Goal: Find contact information: Find contact information

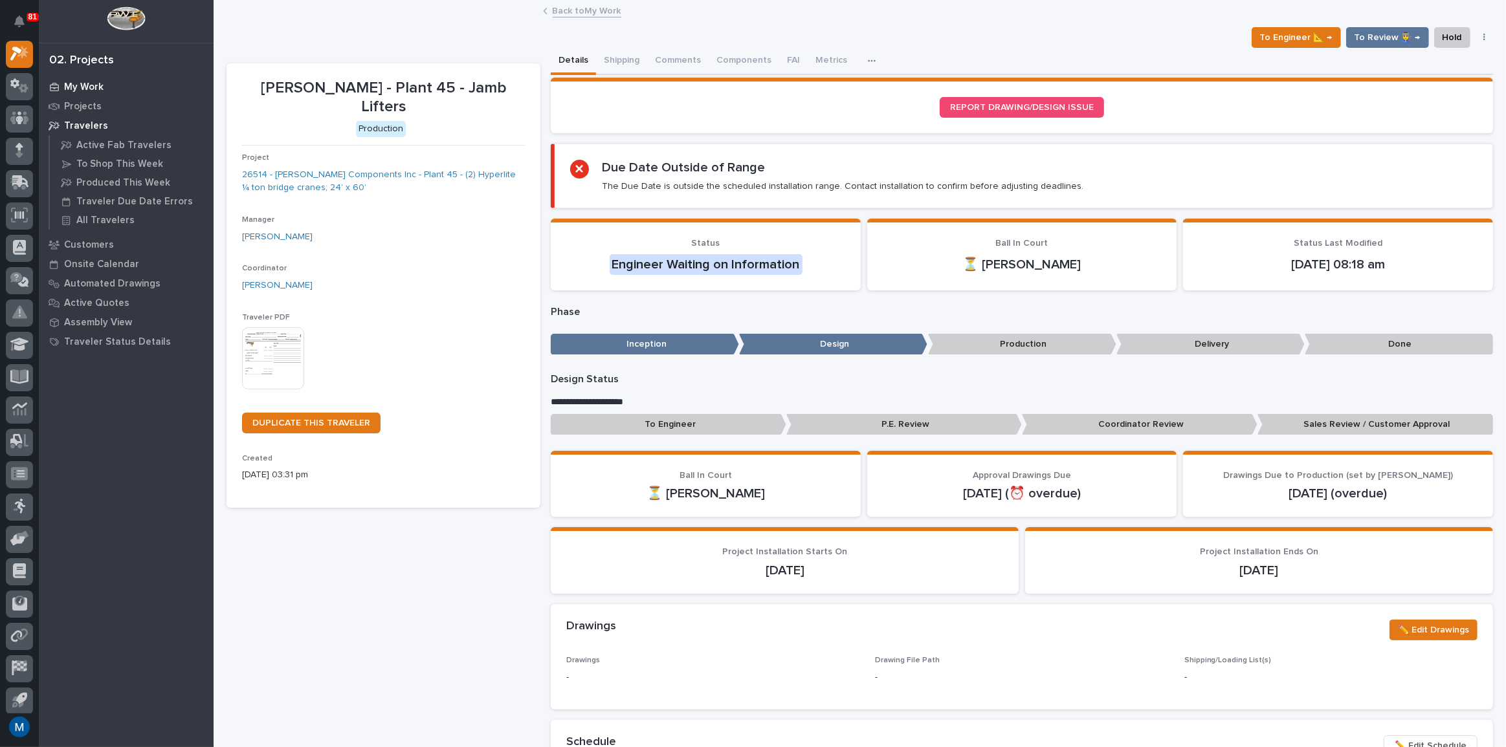
click at [82, 89] on p "My Work" at bounding box center [83, 88] width 39 height 12
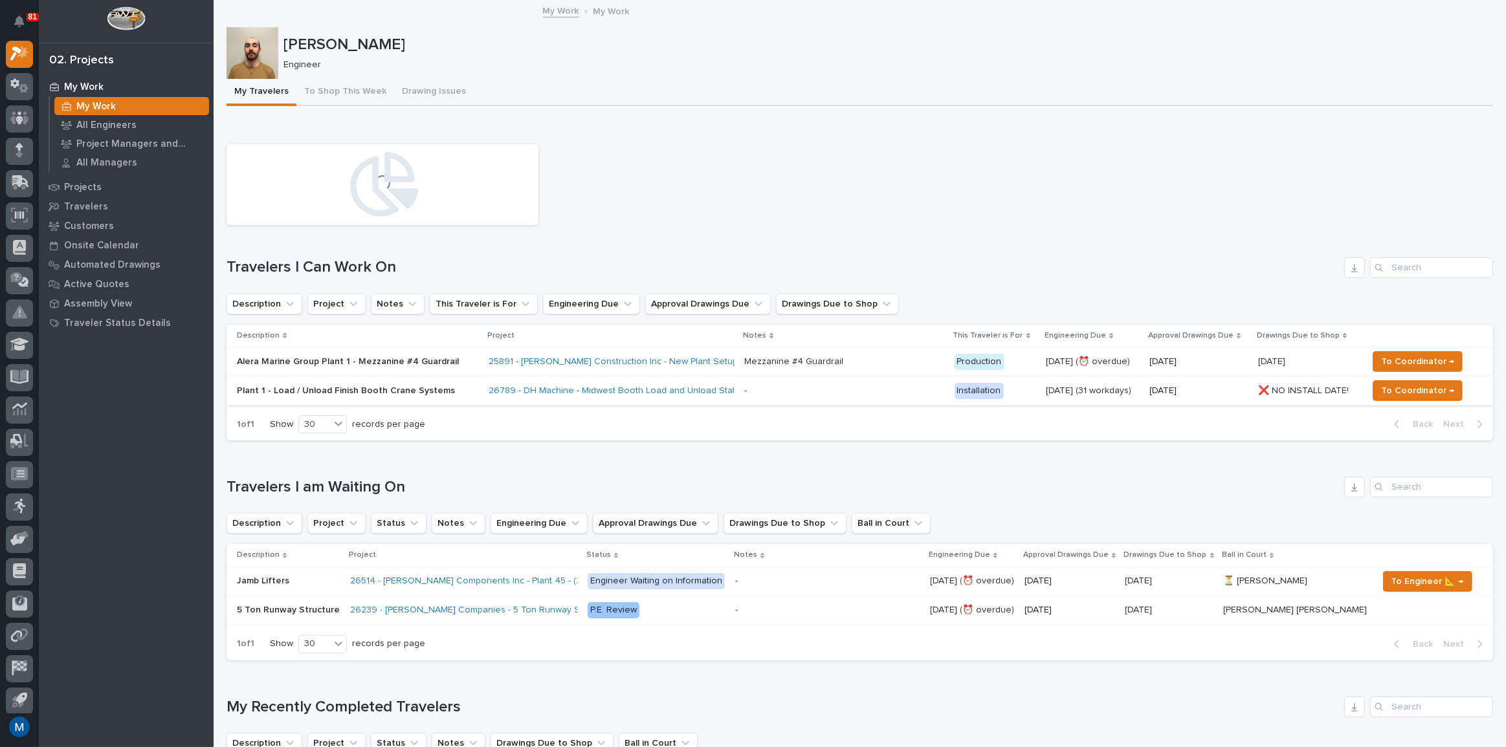
scroll to position [117, 0]
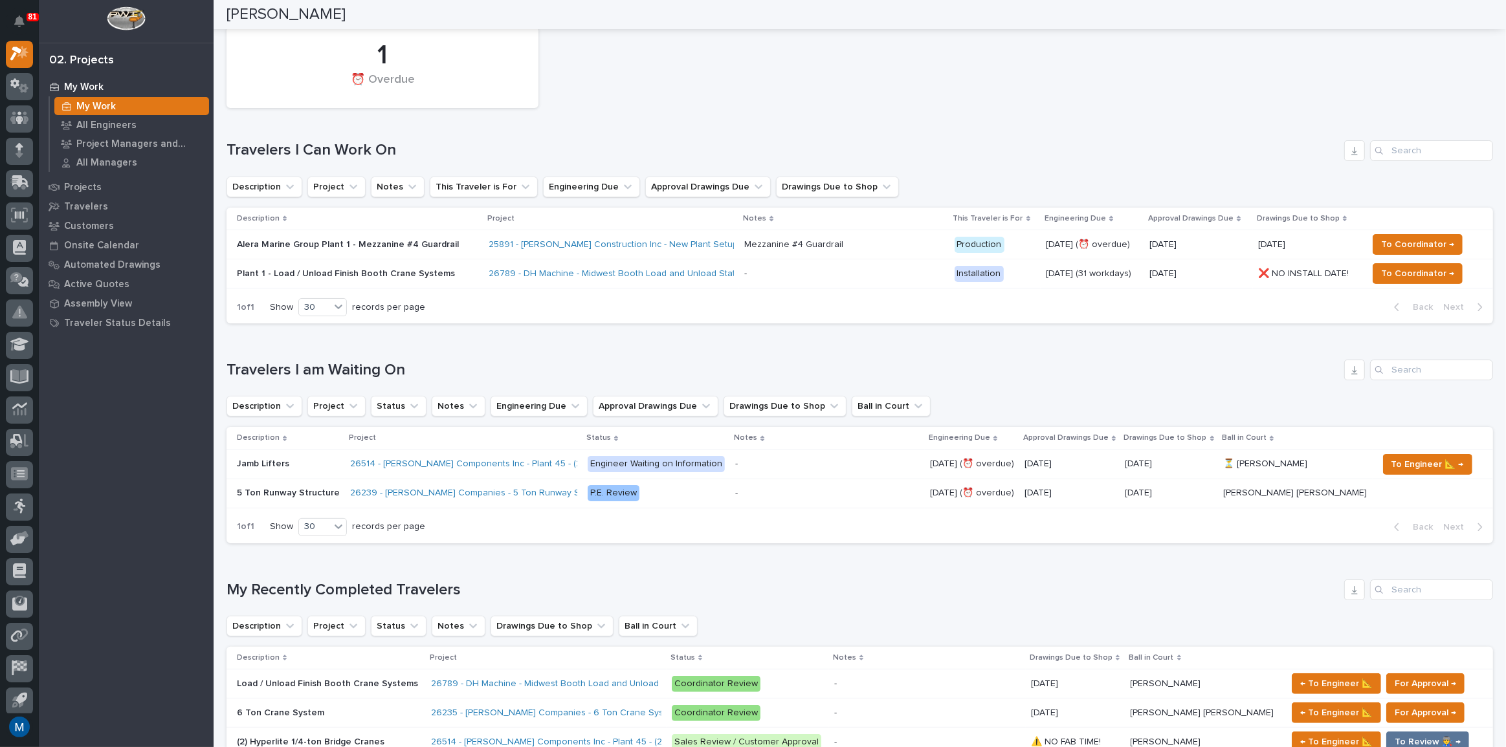
click at [799, 280] on div "- -" at bounding box center [843, 273] width 199 height 21
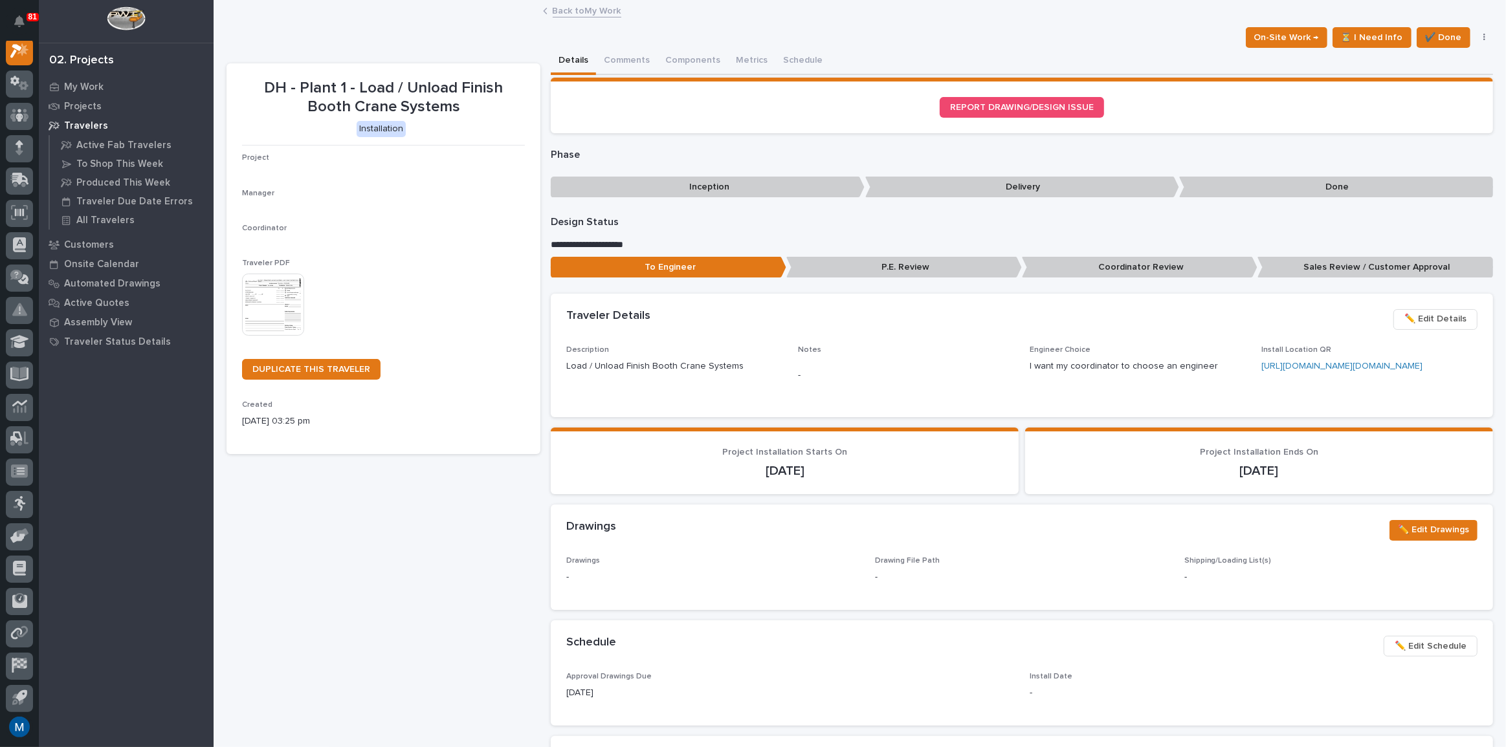
scroll to position [32, 0]
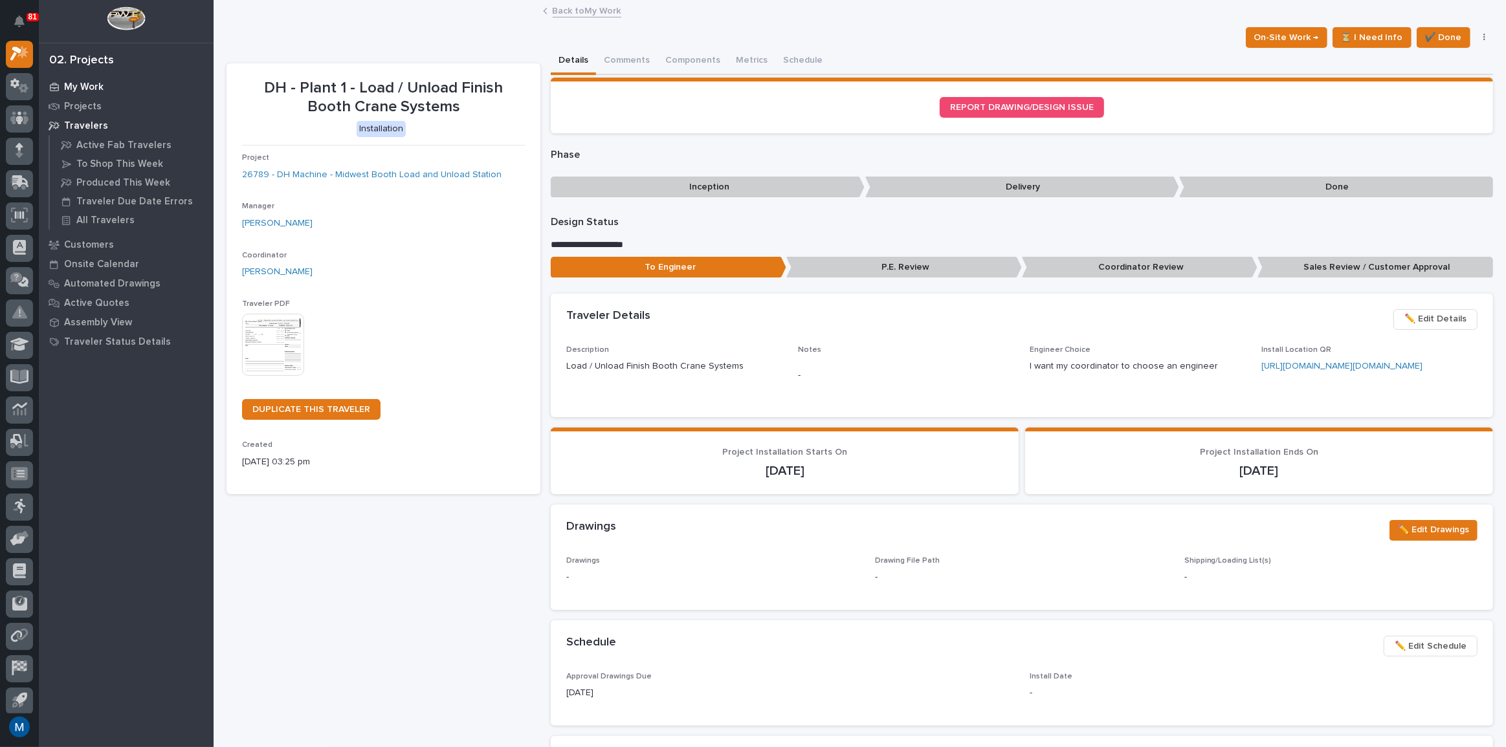
click at [96, 78] on div "My Work" at bounding box center [126, 87] width 168 height 18
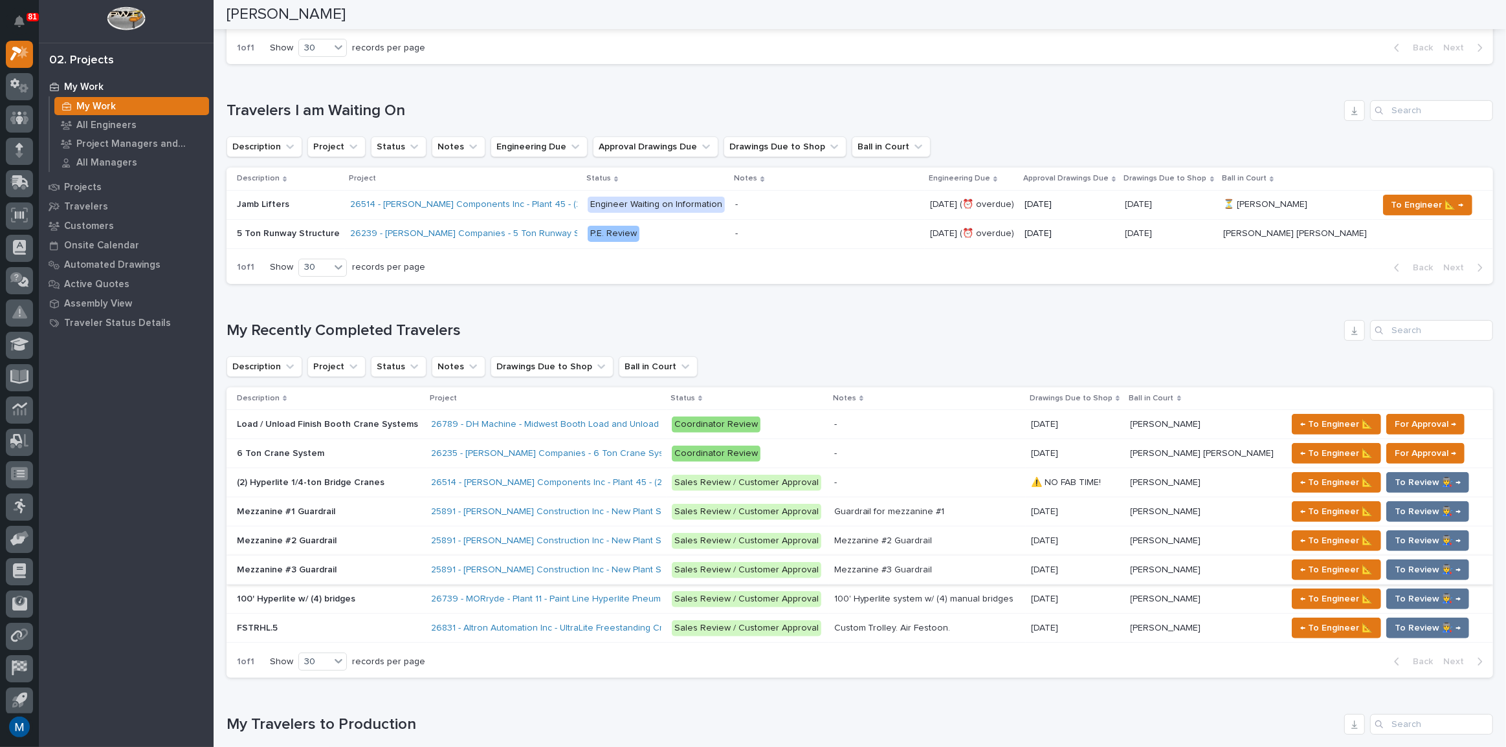
scroll to position [412, 0]
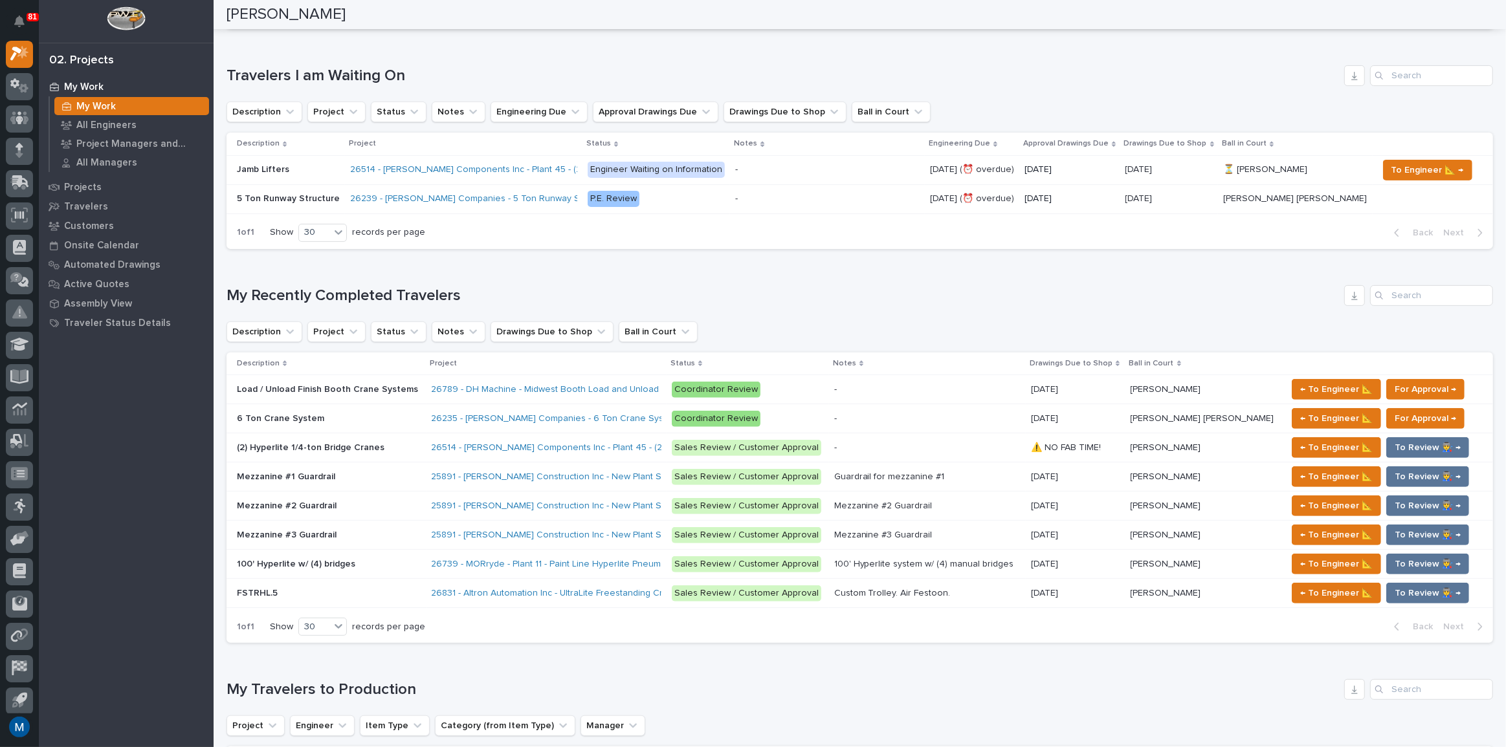
click at [313, 483] on div "Mezzanine #1 Guardrail Mezzanine #1 Guardrail" at bounding box center [329, 477] width 184 height 21
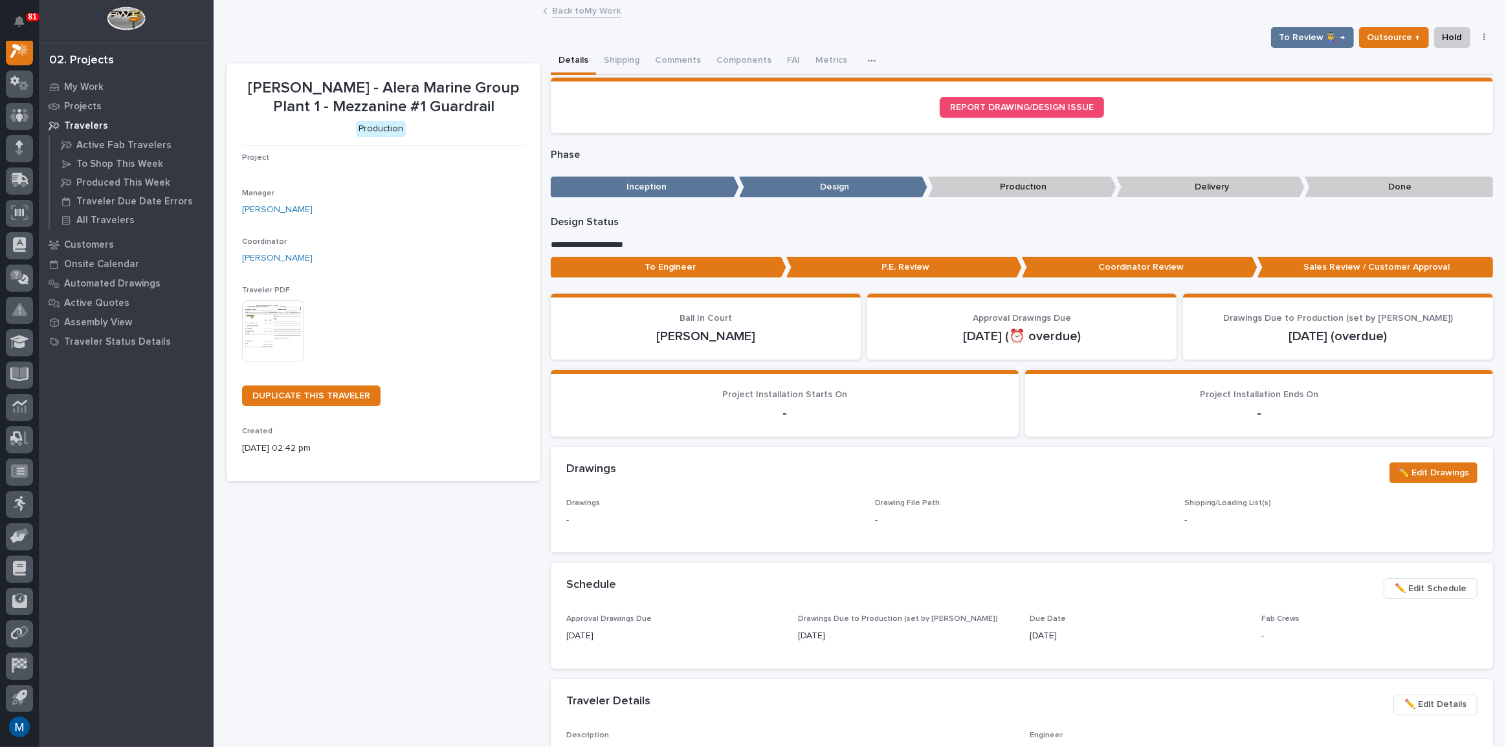
scroll to position [32, 0]
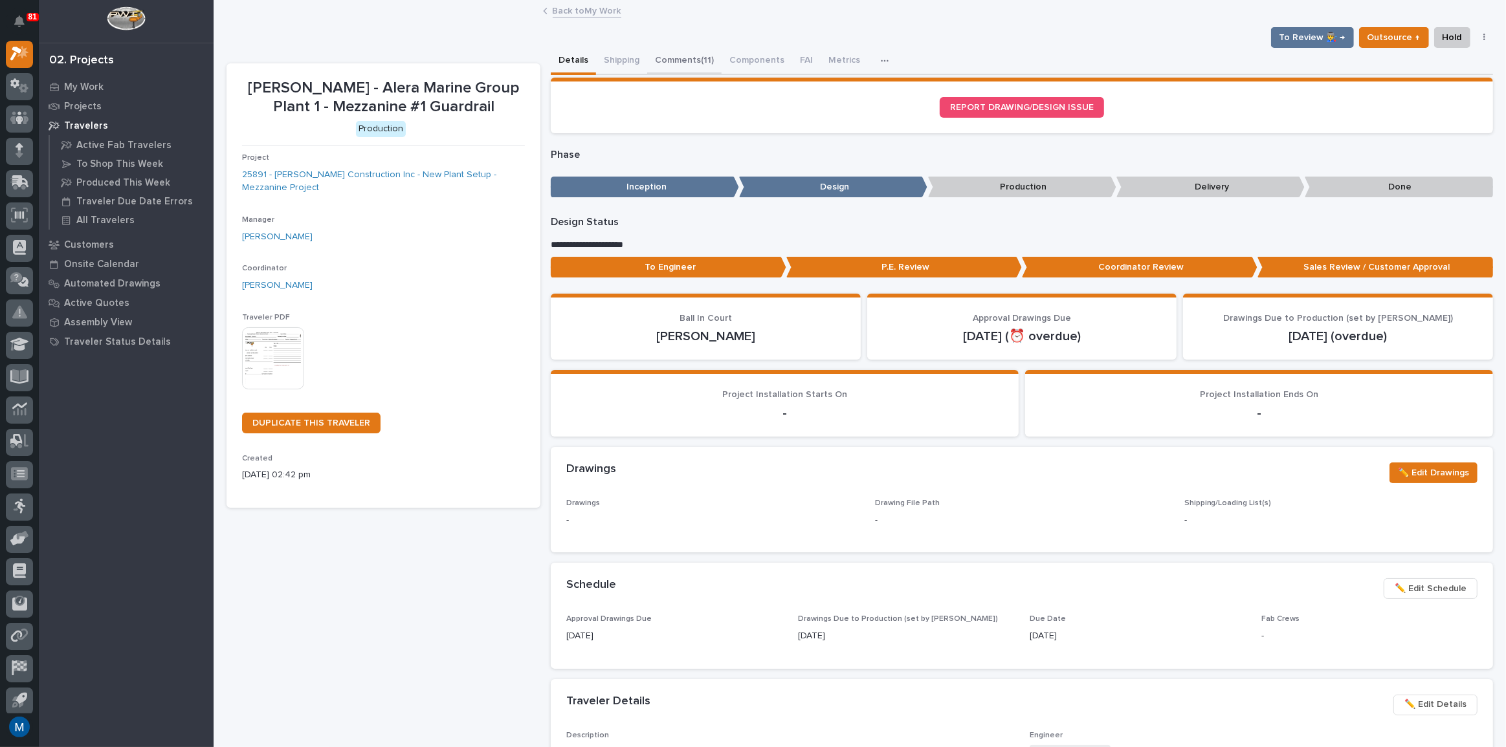
click at [674, 63] on button "Comments (11)" at bounding box center [684, 61] width 74 height 27
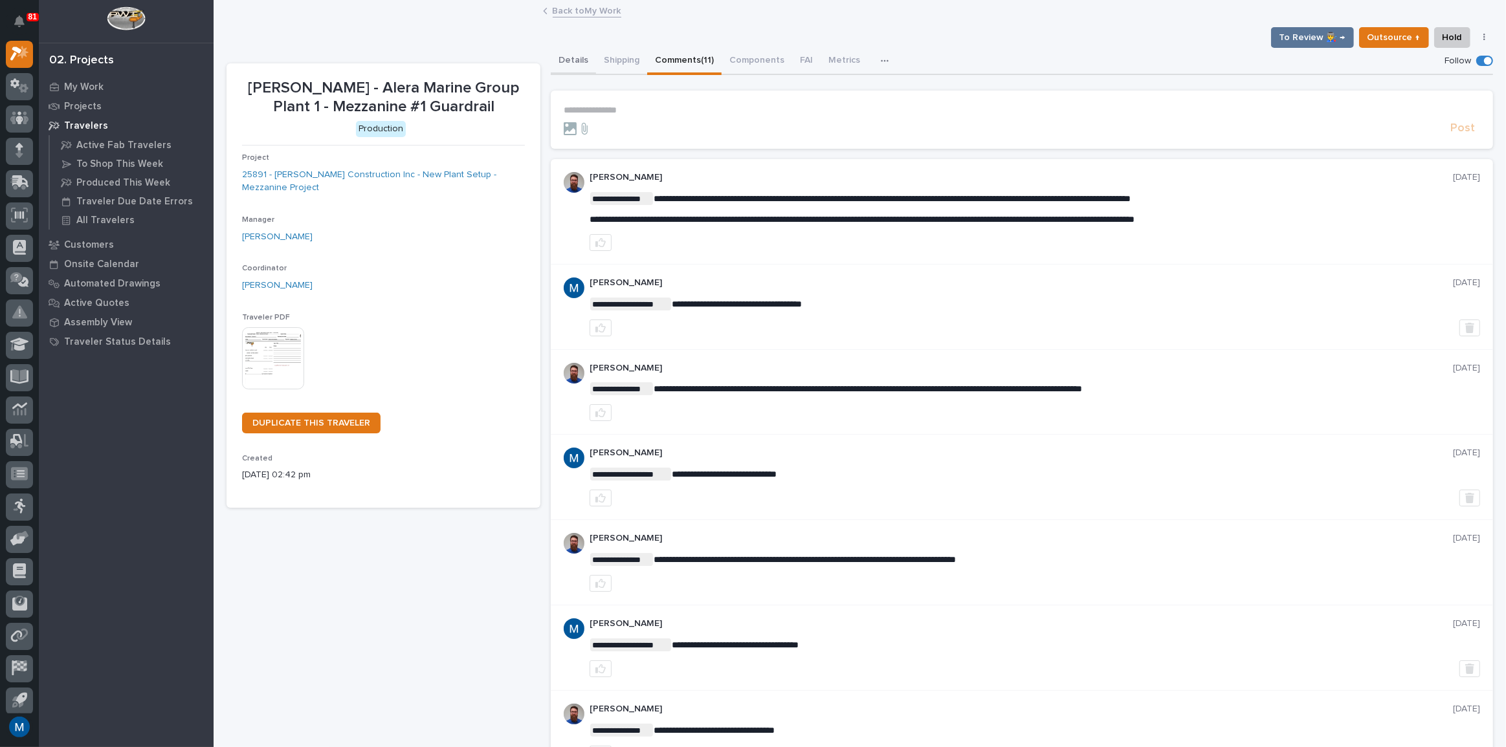
click at [568, 61] on button "Details" at bounding box center [573, 61] width 45 height 27
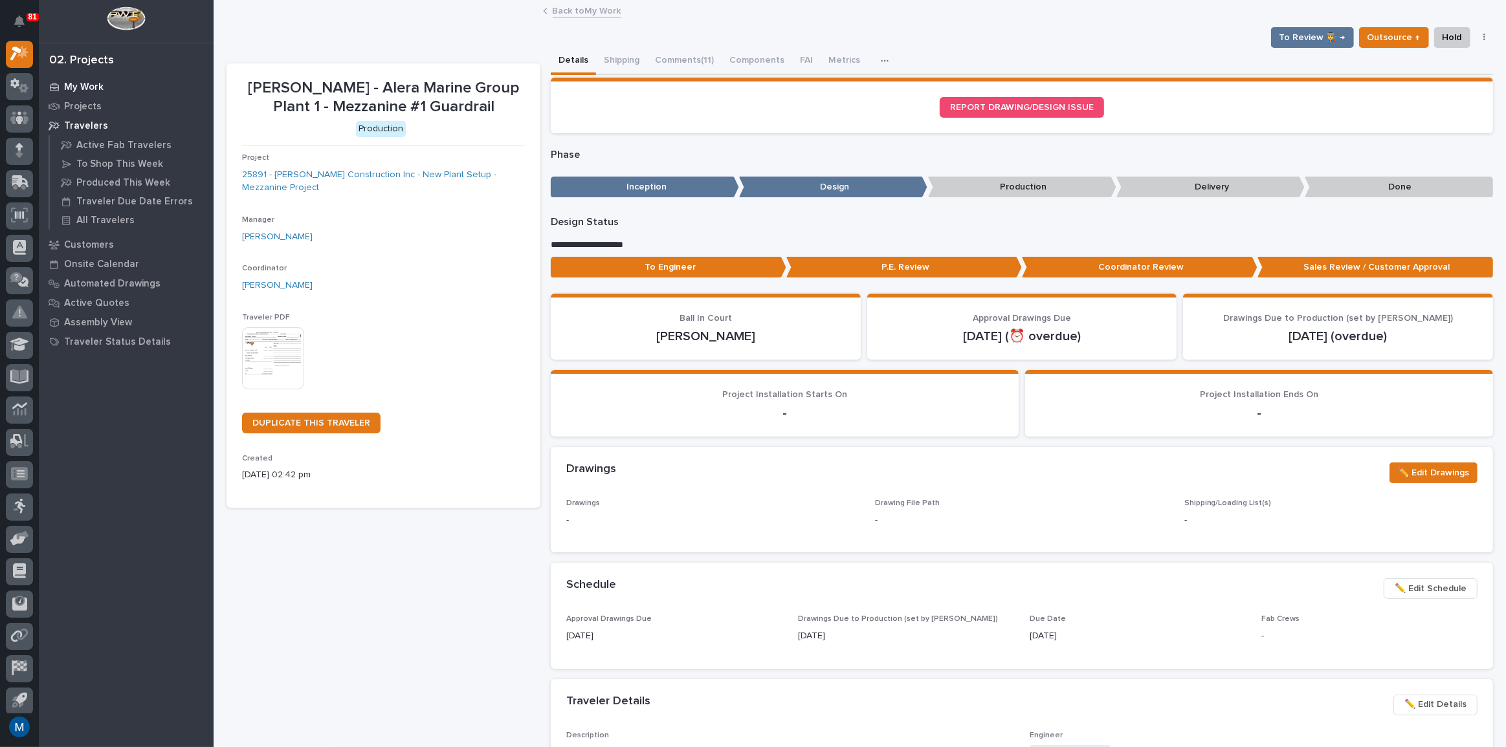
click at [71, 85] on p "My Work" at bounding box center [83, 88] width 39 height 12
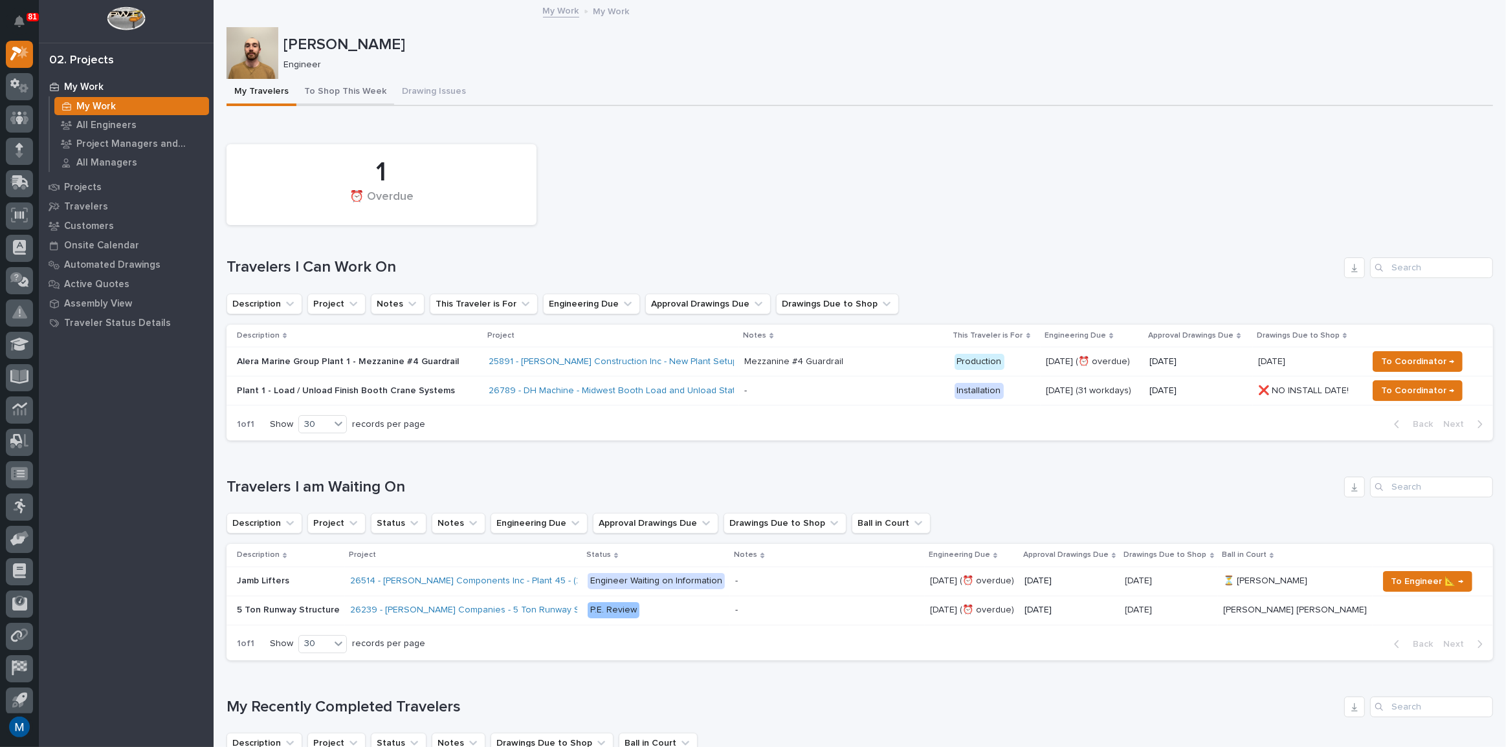
click at [335, 87] on button "To Shop This Week" at bounding box center [345, 92] width 98 height 27
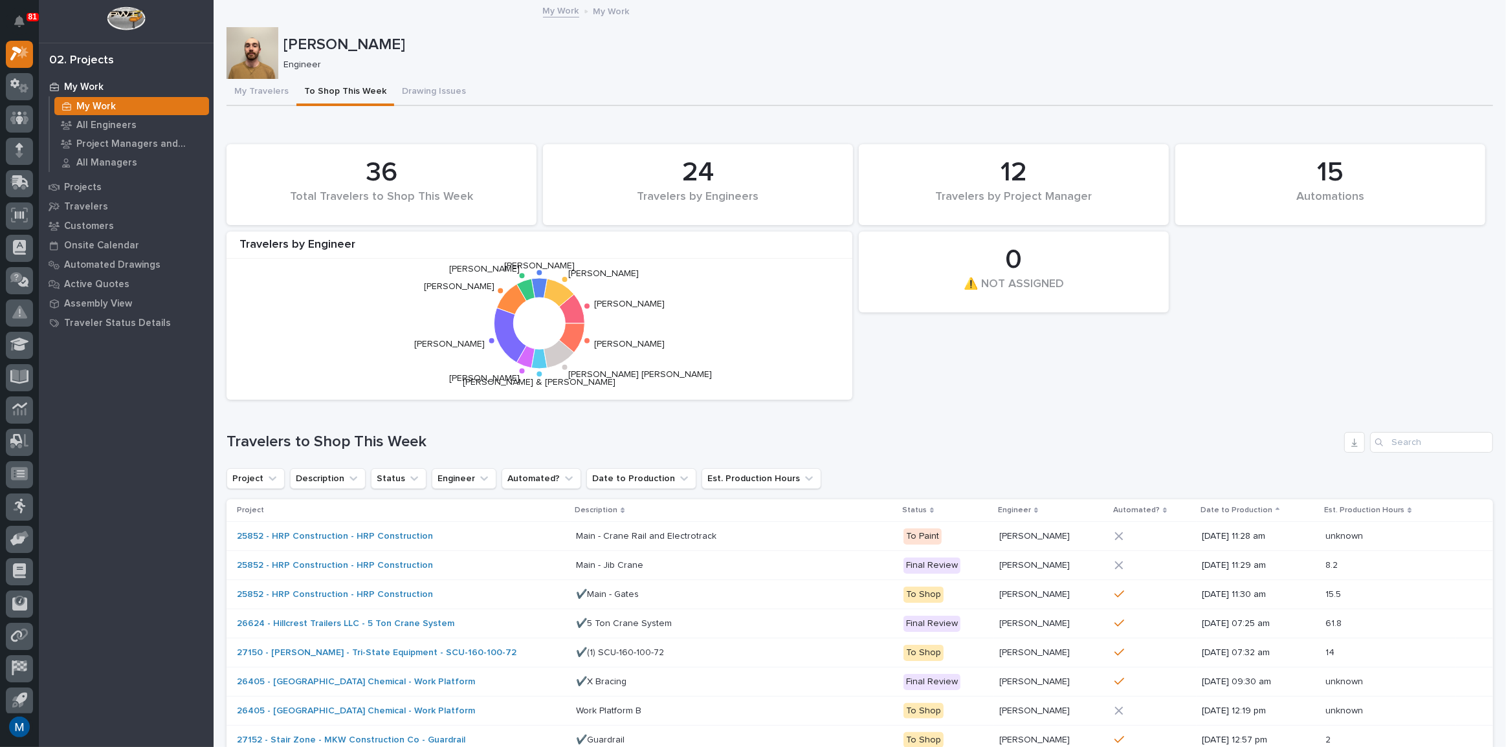
click at [269, 100] on button "My Travelers" at bounding box center [262, 92] width 70 height 27
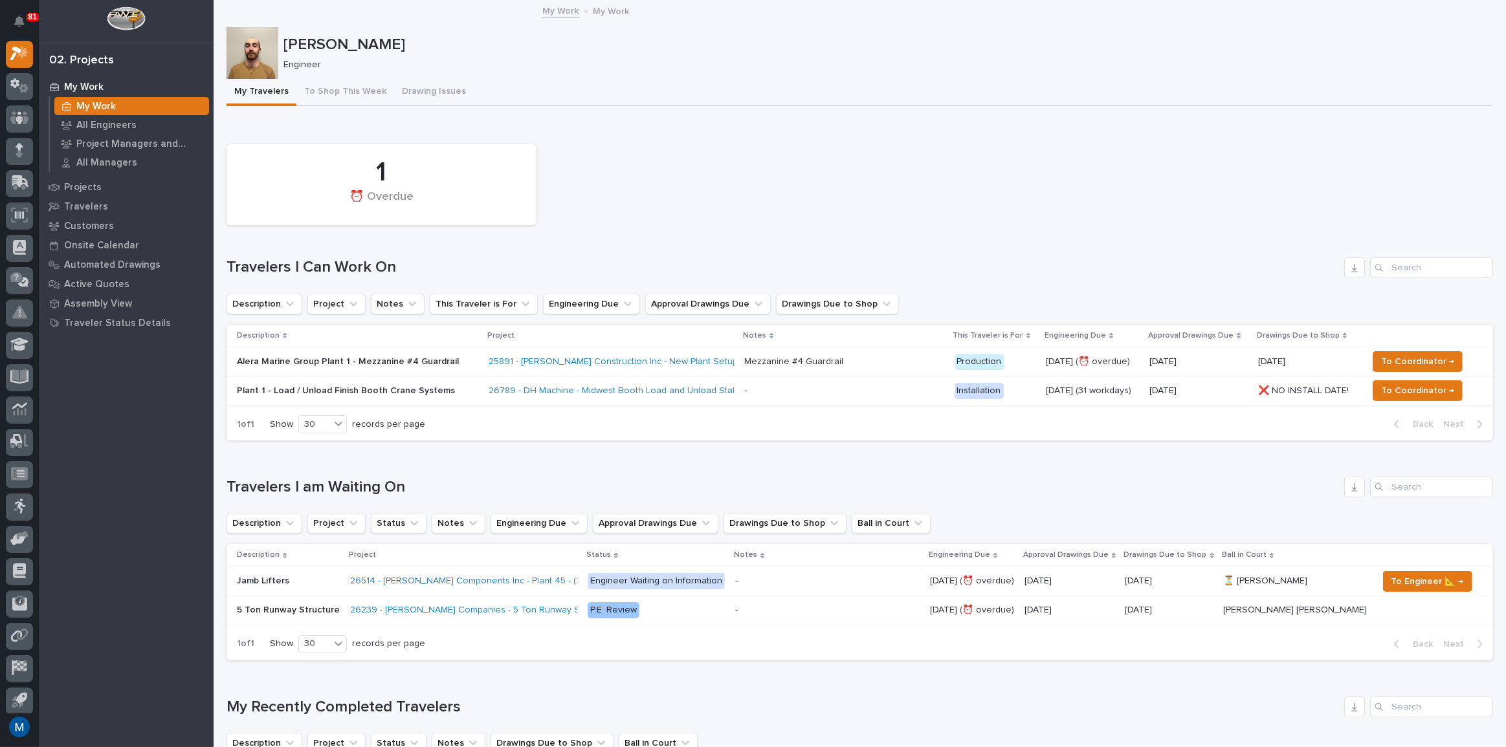
click at [601, 195] on div "1 ⏰ Overdue" at bounding box center [859, 185] width 1279 height 94
drag, startPoint x: 362, startPoint y: 180, endPoint x: 422, endPoint y: 206, distance: 65.8
click at [422, 206] on div "1 ⏰ Overdue" at bounding box center [381, 185] width 297 height 68
click at [422, 206] on div "⏰ Overdue" at bounding box center [382, 203] width 266 height 27
drag, startPoint x: 421, startPoint y: 203, endPoint x: 353, endPoint y: 183, distance: 70.9
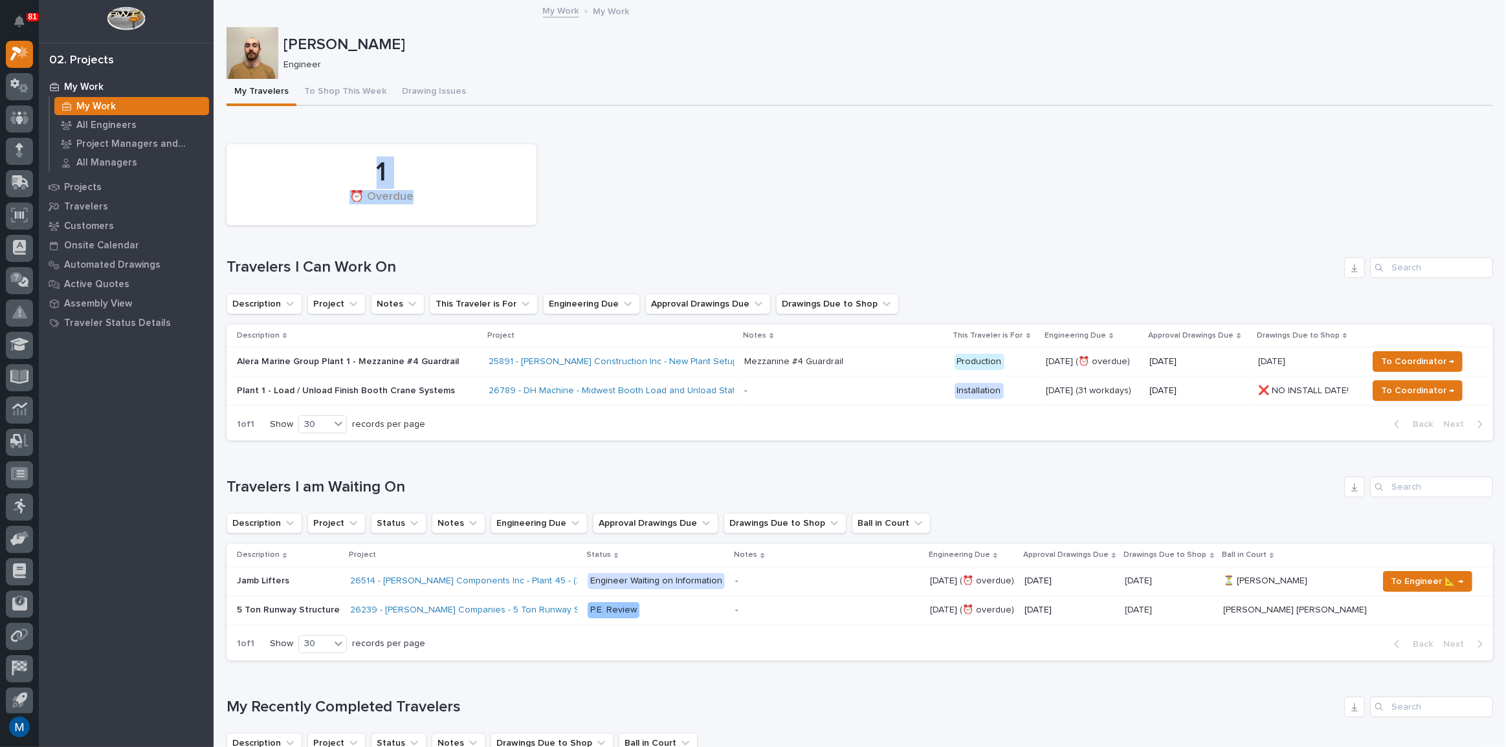
click at [353, 183] on div "1 ⏰ Overdue" at bounding box center [381, 185] width 297 height 68
click at [353, 183] on div "1" at bounding box center [382, 173] width 266 height 32
click at [328, 87] on button "To Shop This Week" at bounding box center [345, 92] width 98 height 27
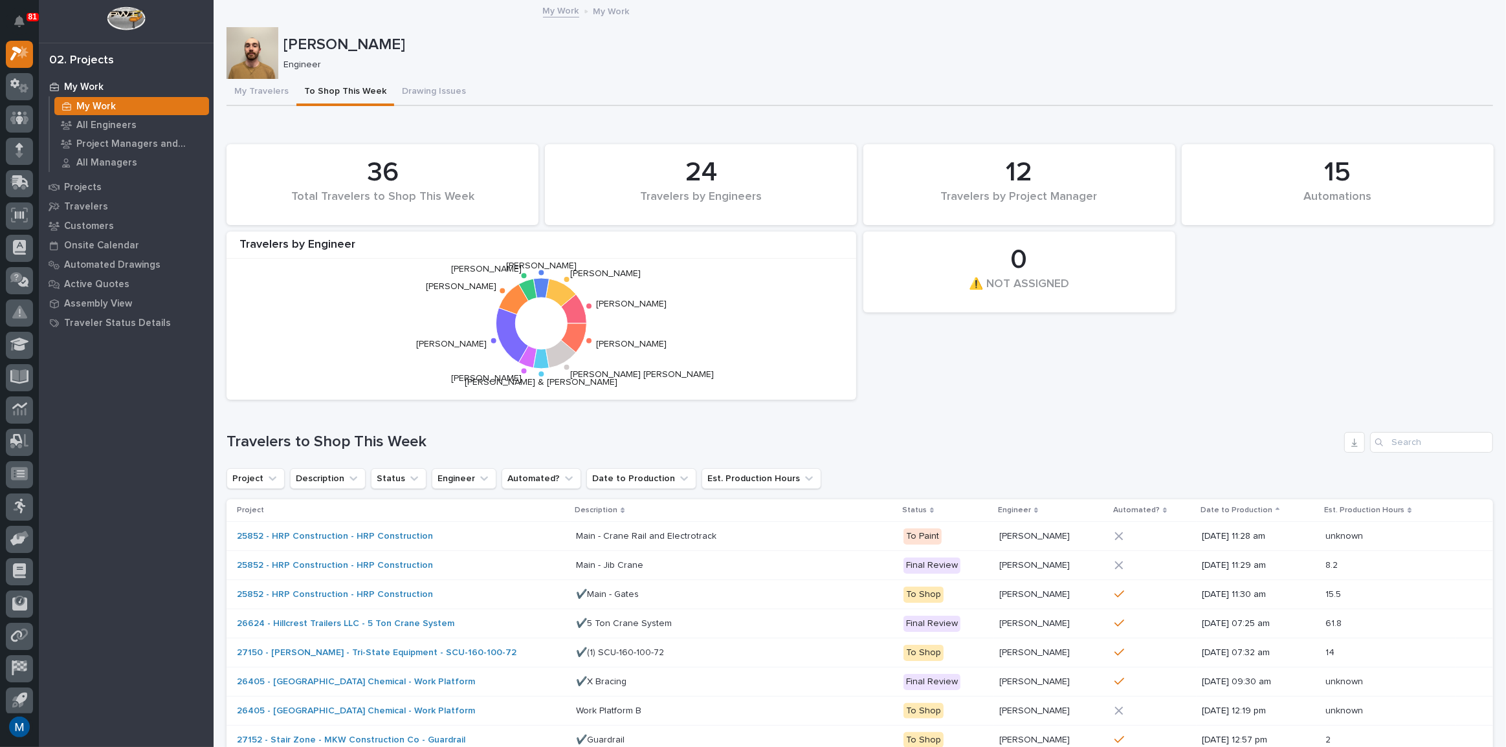
click at [276, 97] on button "My Travelers" at bounding box center [262, 92] width 70 height 27
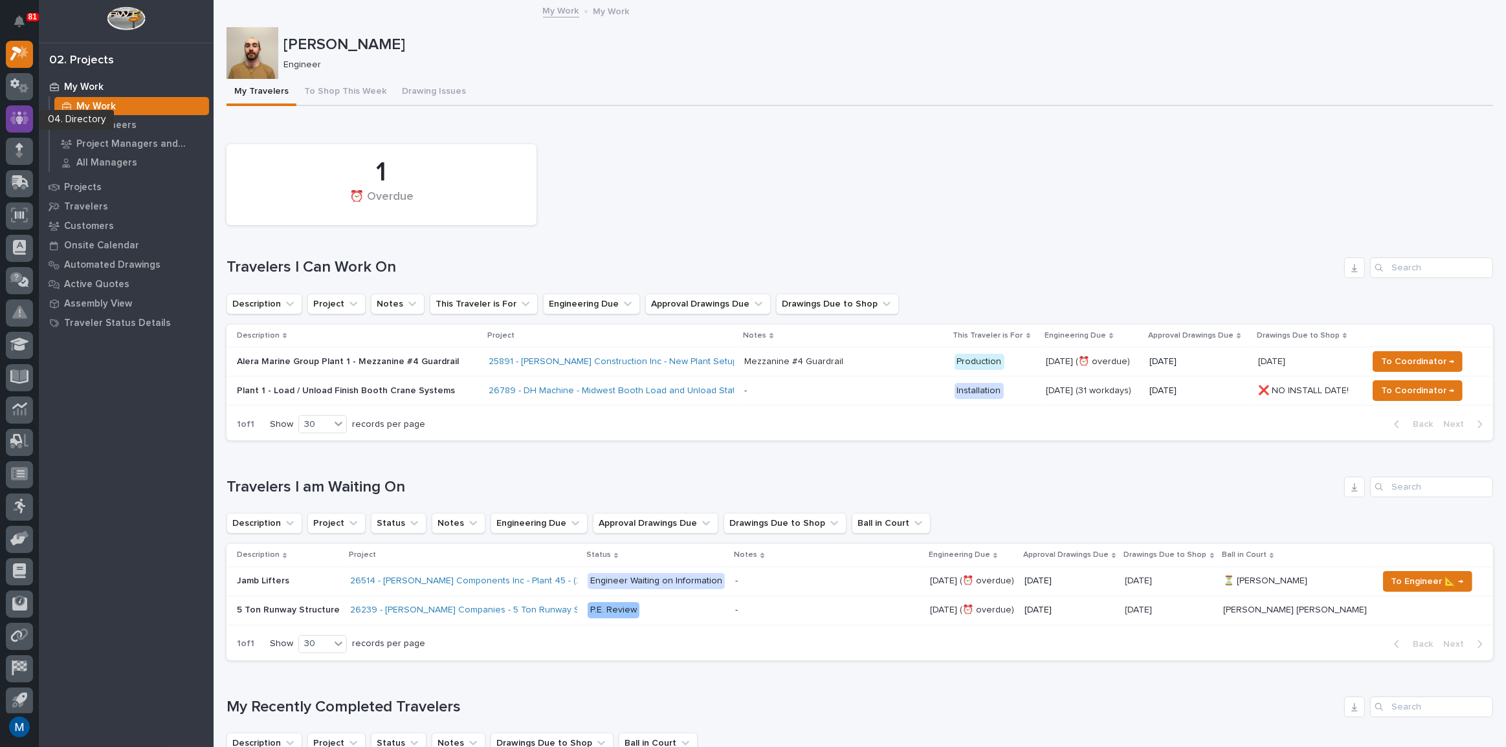
click at [28, 108] on link at bounding box center [19, 118] width 27 height 27
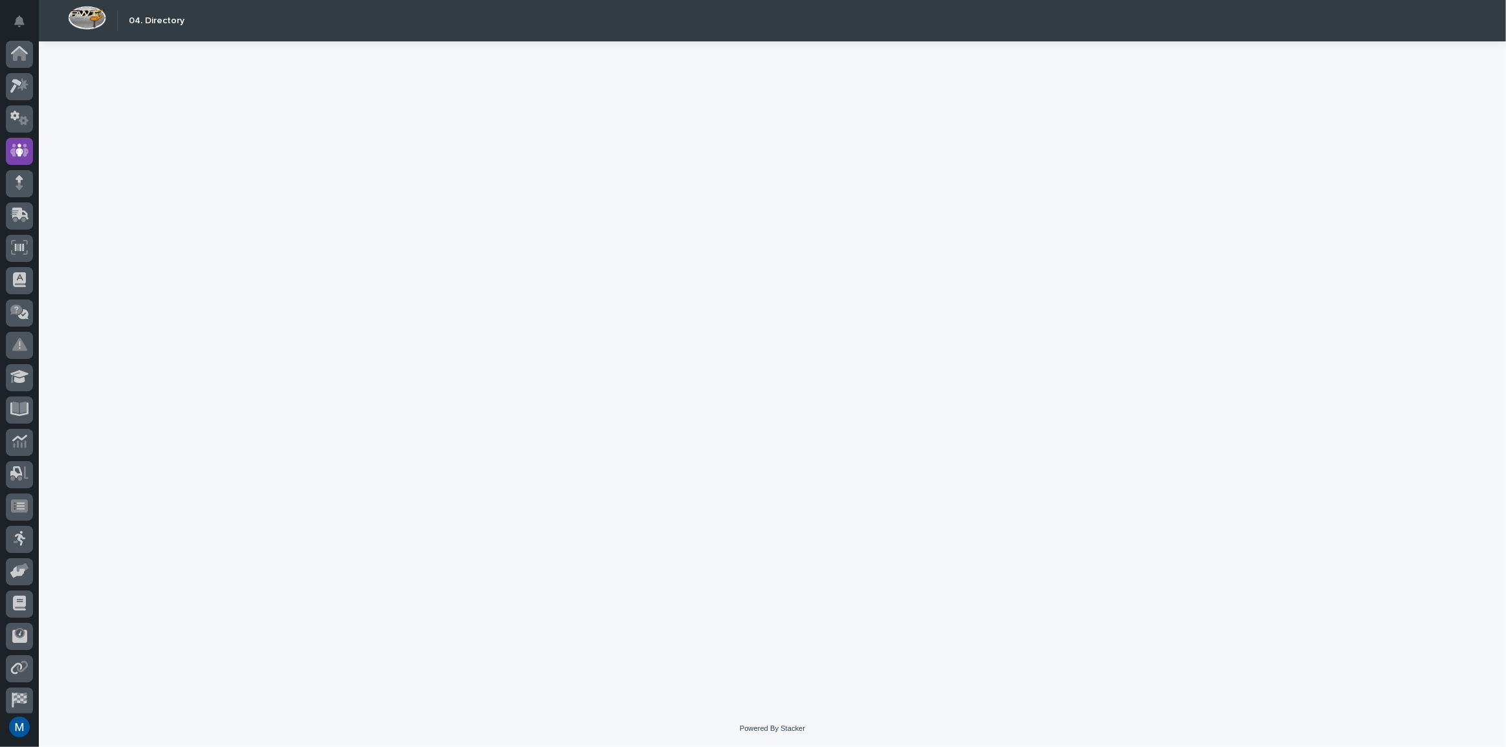
scroll to position [38, 0]
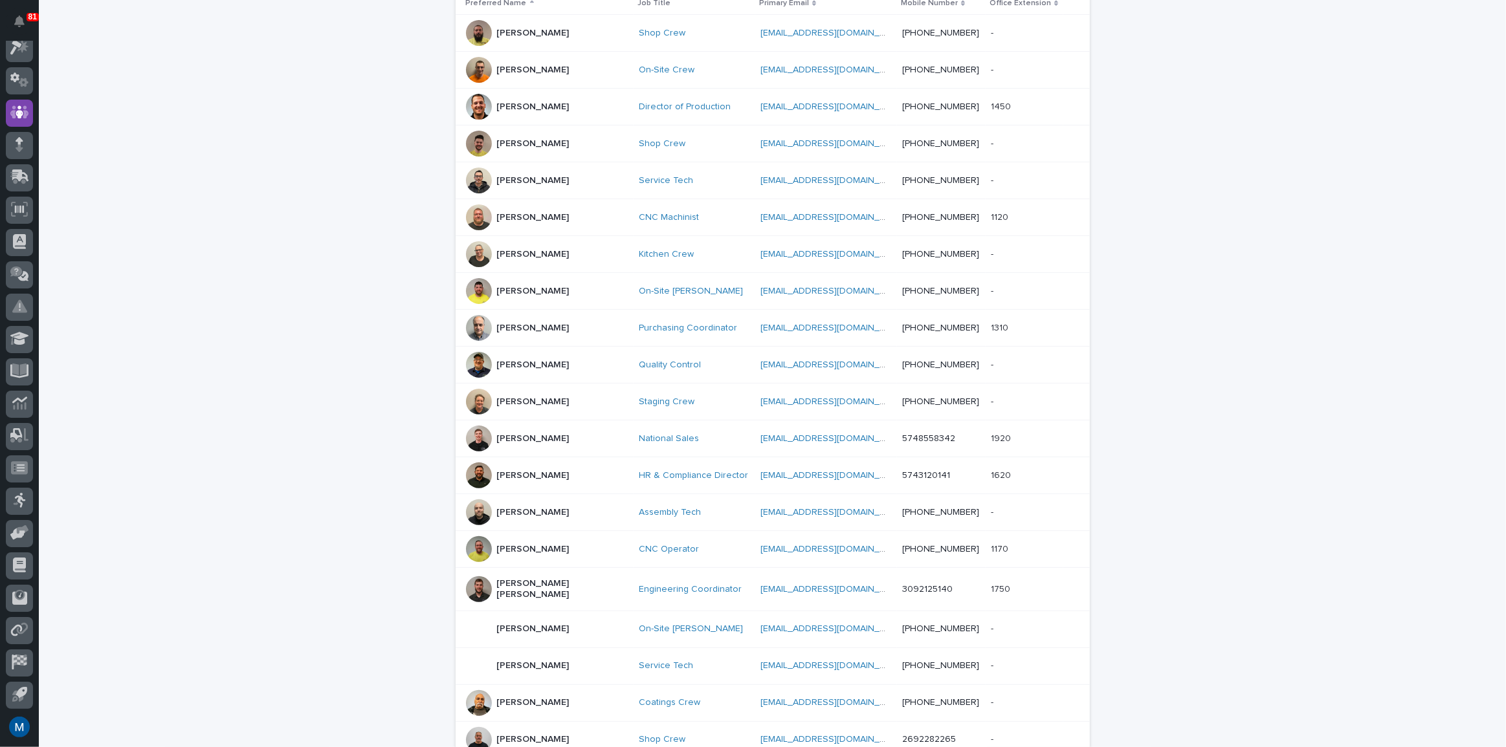
scroll to position [412, 0]
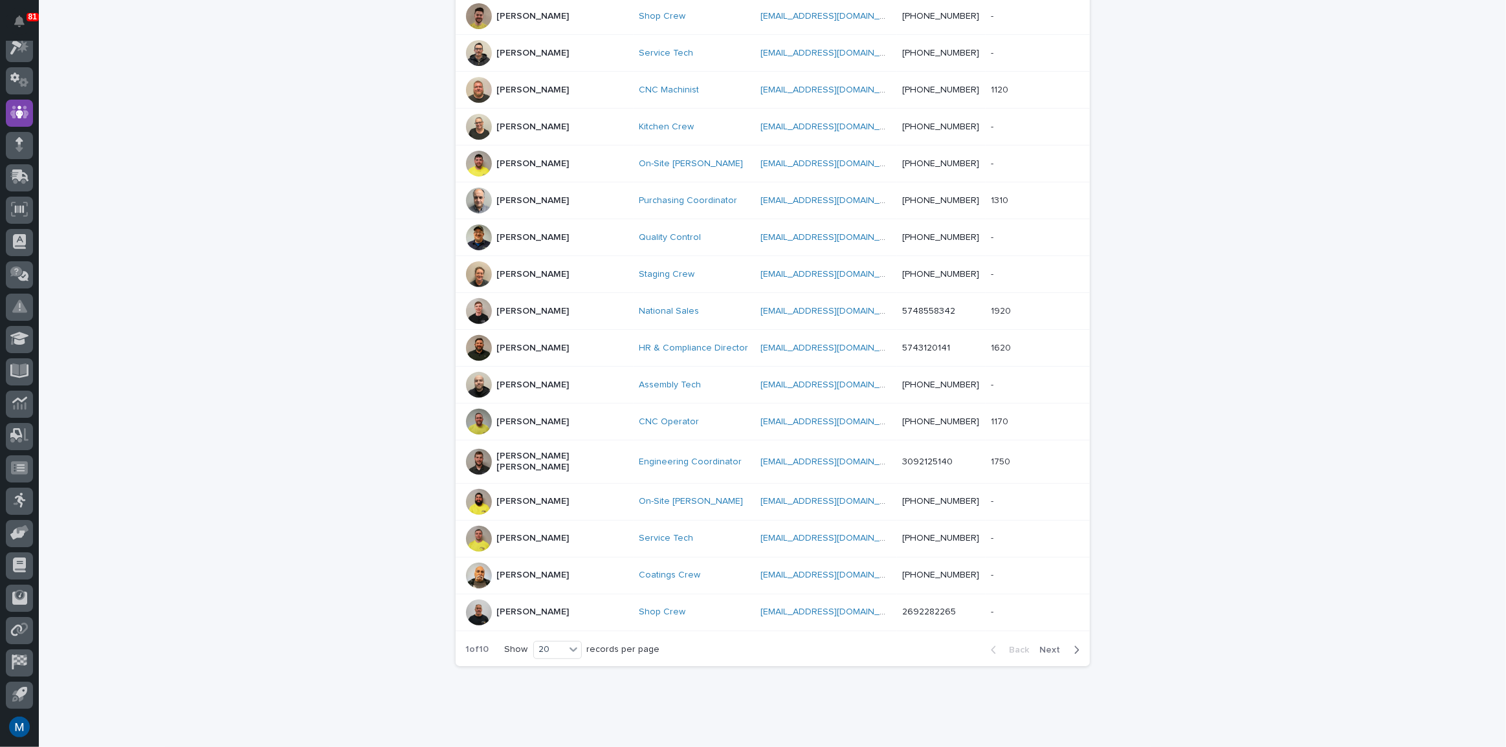
click at [1055, 646] on span "Next" at bounding box center [1054, 650] width 28 height 9
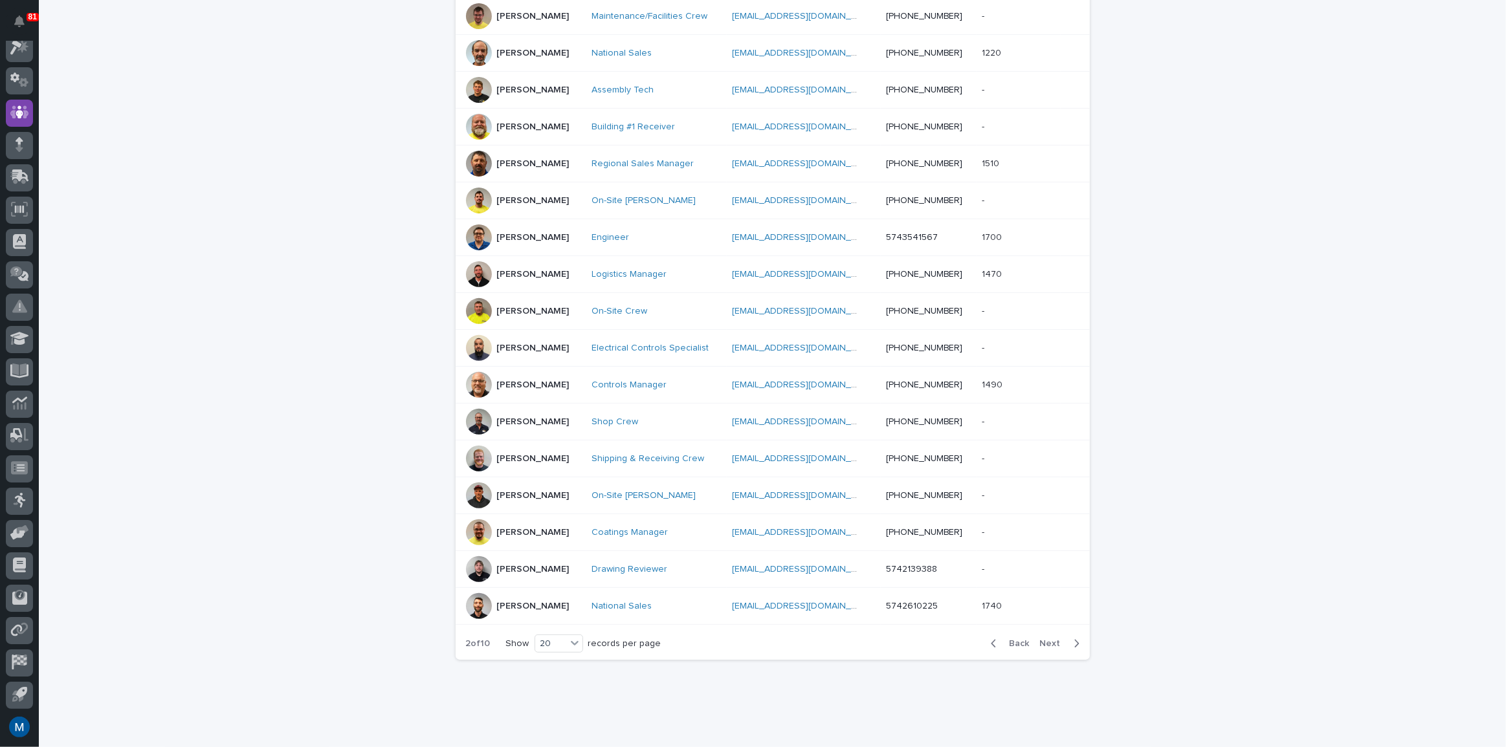
click at [968, 632] on div "2 of 10 Show 20 records per page Back Next" at bounding box center [773, 644] width 634 height 32
click at [997, 638] on div "button" at bounding box center [996, 644] width 11 height 12
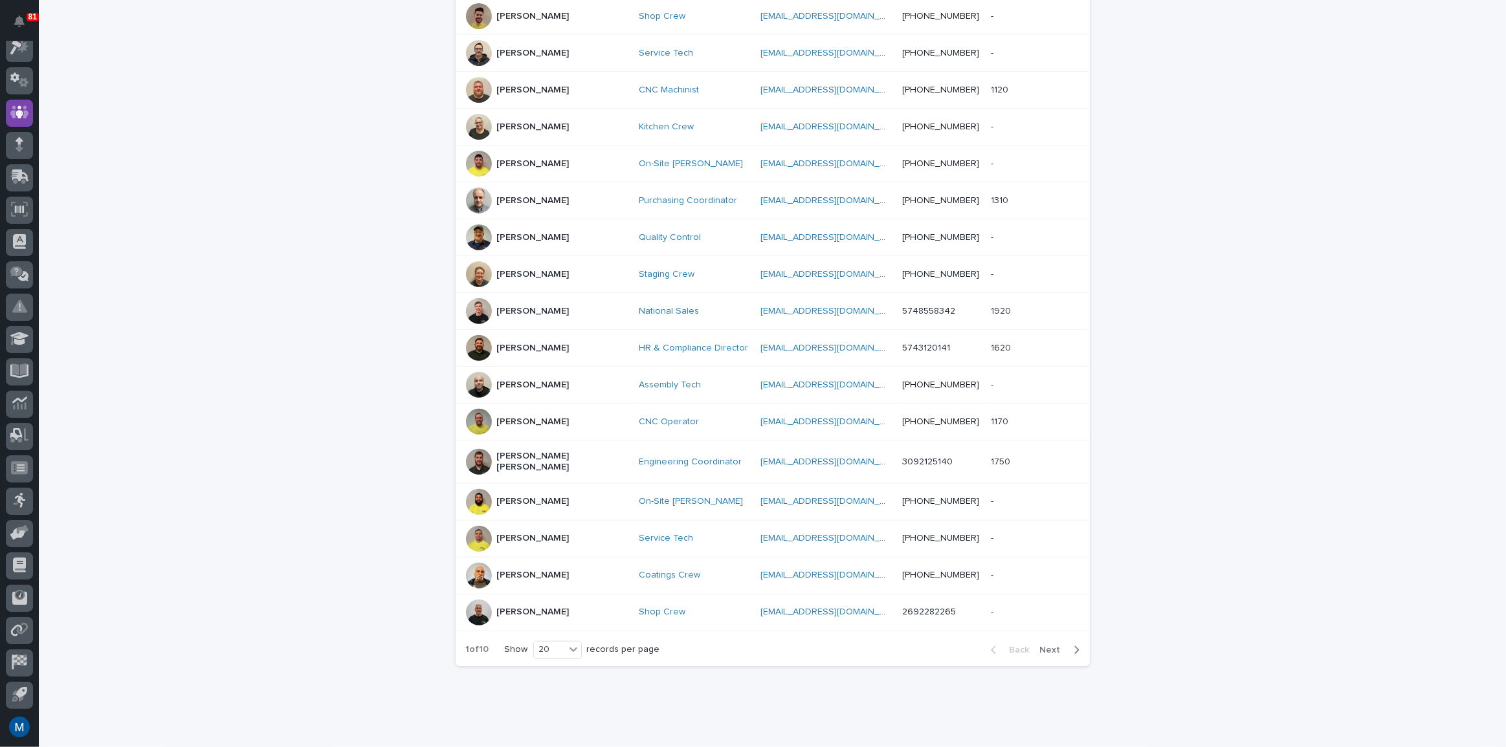
click at [511, 384] on p "[PERSON_NAME]" at bounding box center [533, 385] width 72 height 11
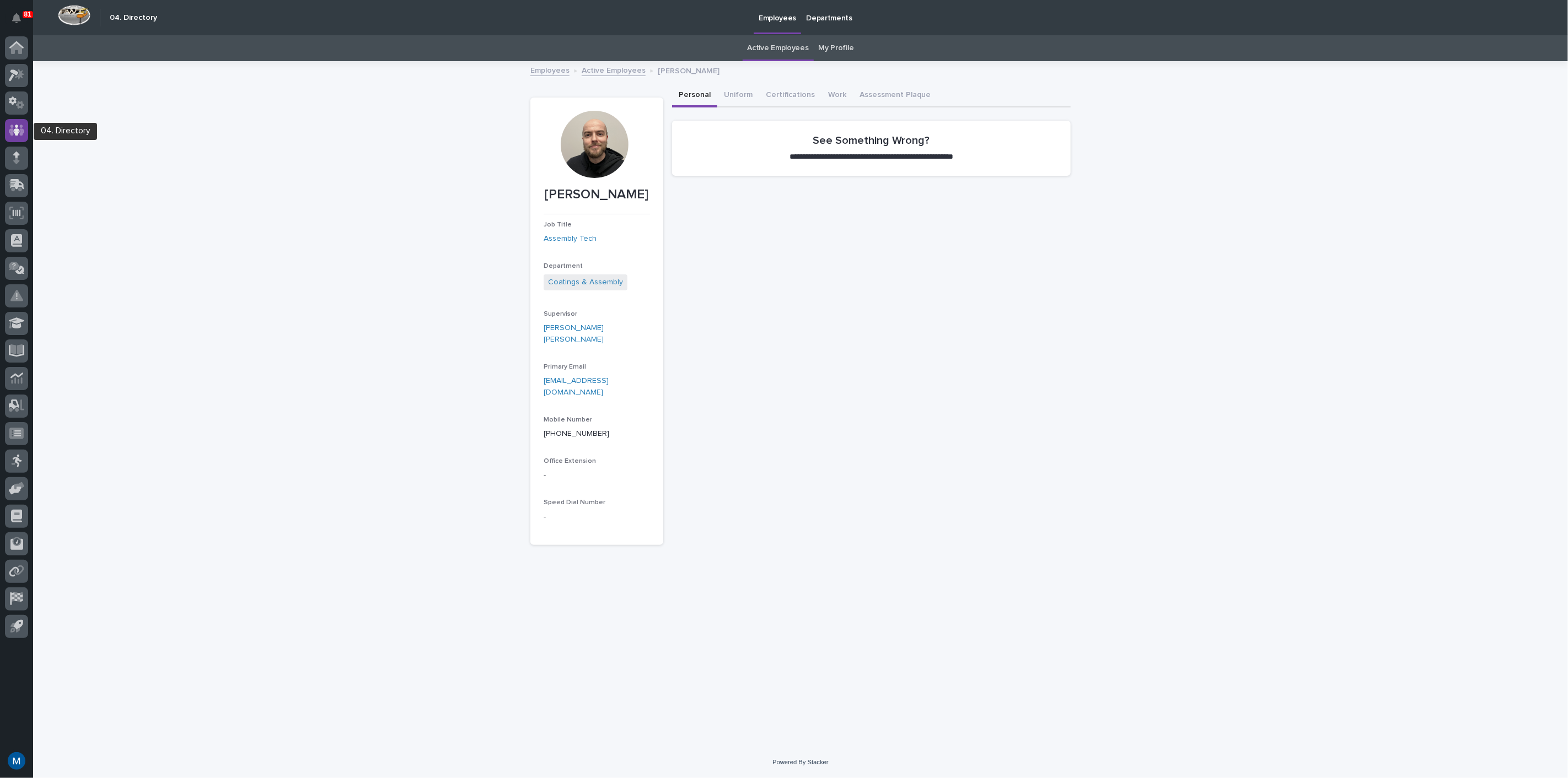
click at [23, 132] on icon at bounding box center [16, 129] width 16 height 11
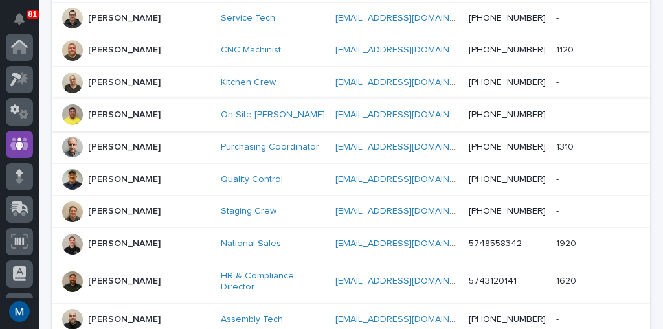
scroll to position [483, 0]
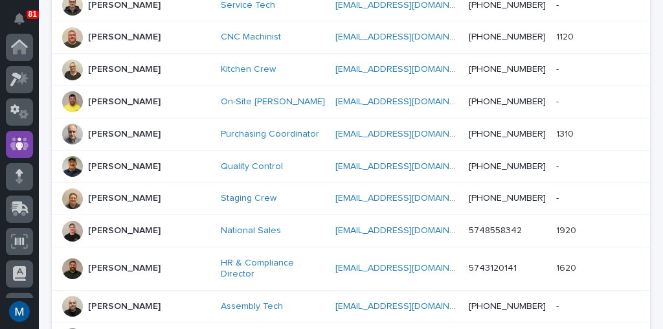
click at [70, 188] on div at bounding box center [72, 198] width 21 height 21
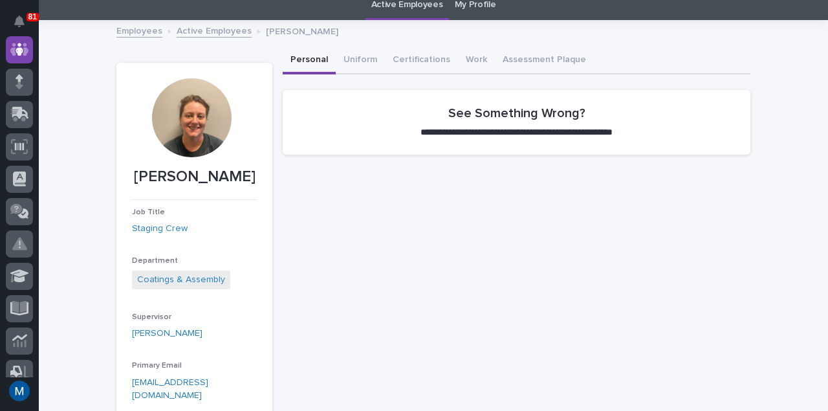
scroll to position [97, 0]
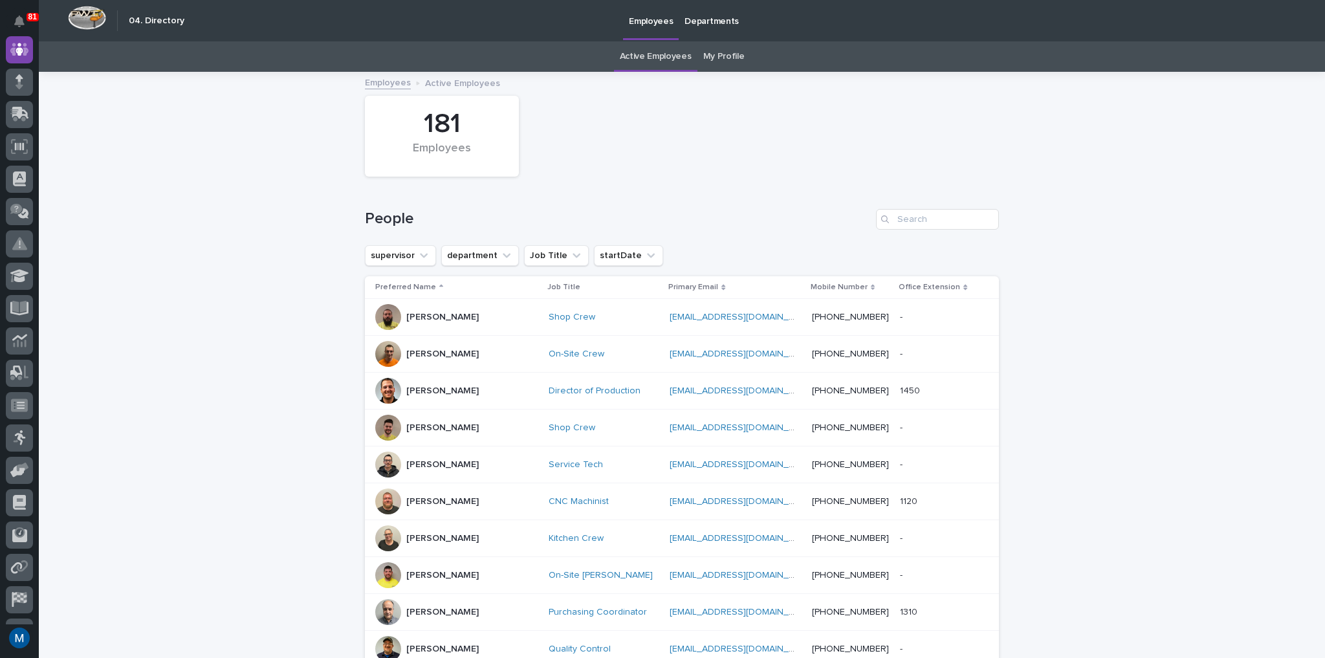
scroll to position [97, 0]
click at [417, 250] on icon "supervisor" at bounding box center [423, 255] width 13 height 13
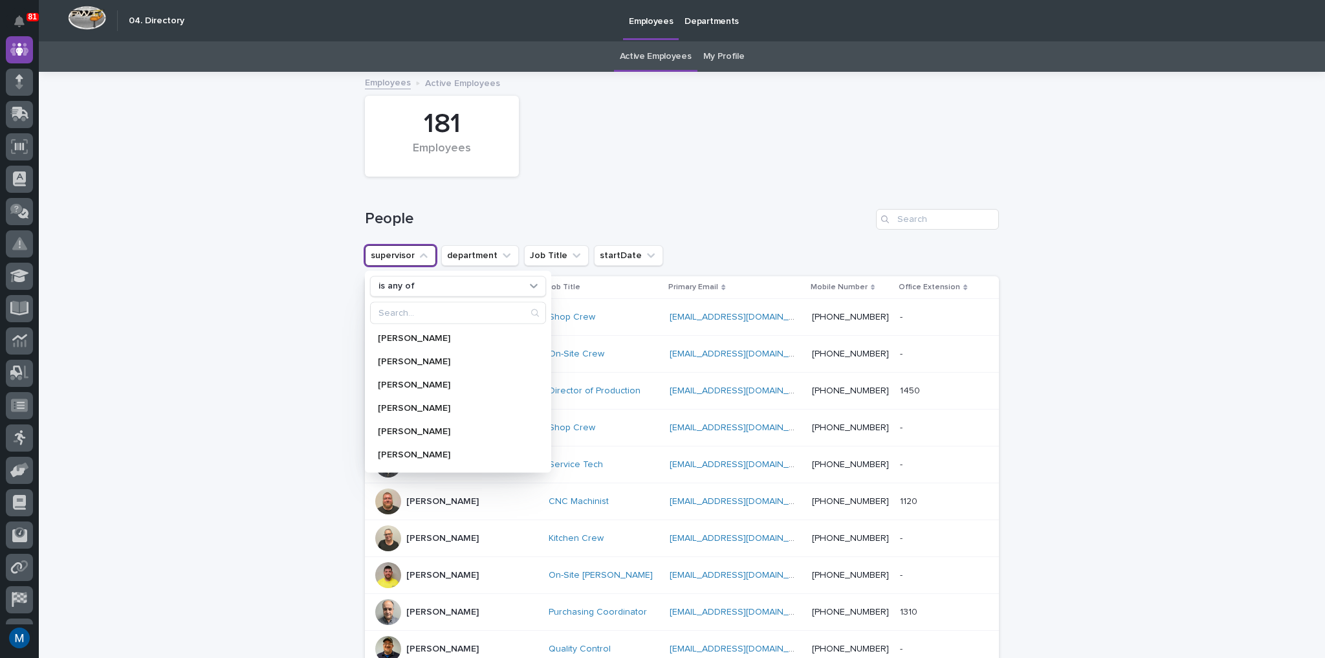
click at [417, 250] on icon "supervisor" at bounding box center [423, 255] width 13 height 13
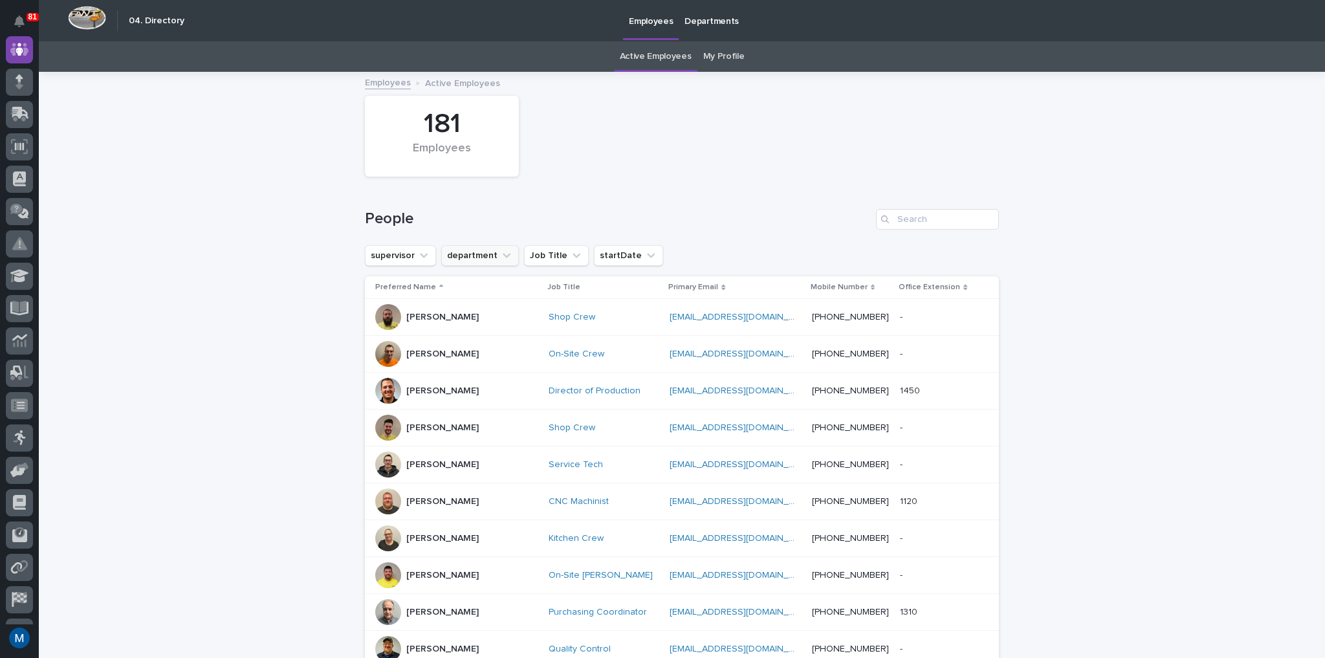
click at [487, 250] on button "department" at bounding box center [480, 255] width 78 height 21
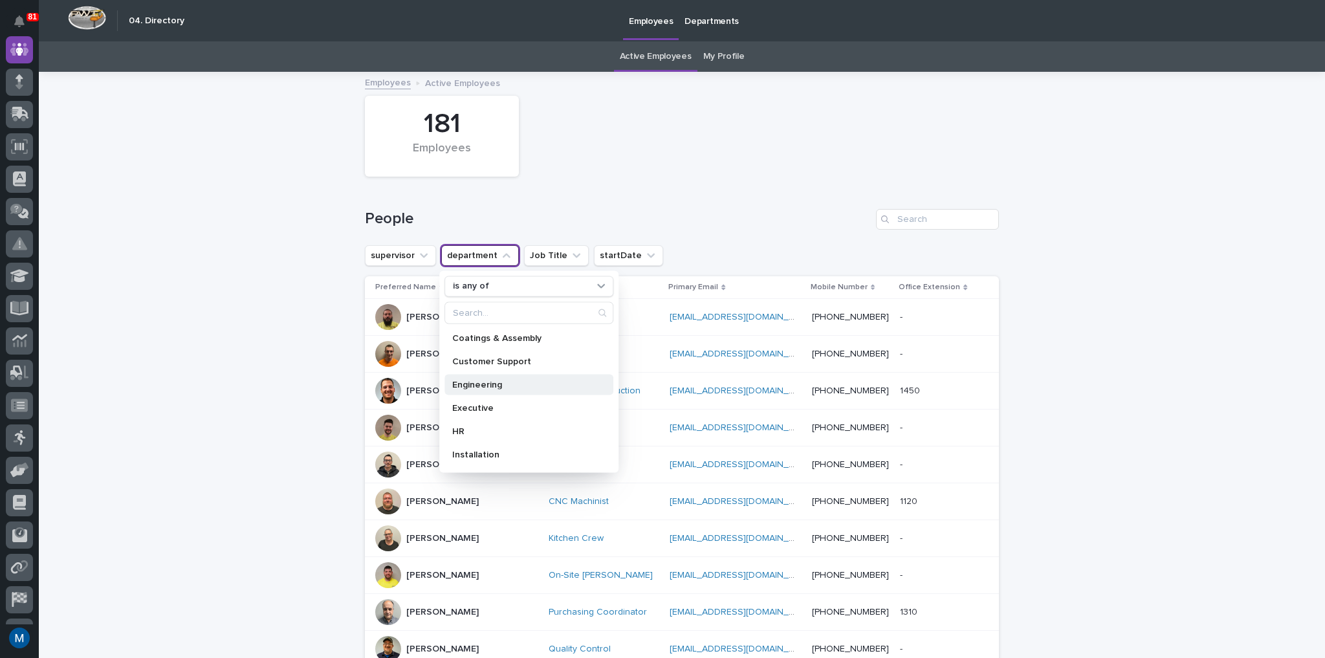
click at [476, 376] on div "Engineering" at bounding box center [529, 384] width 169 height 21
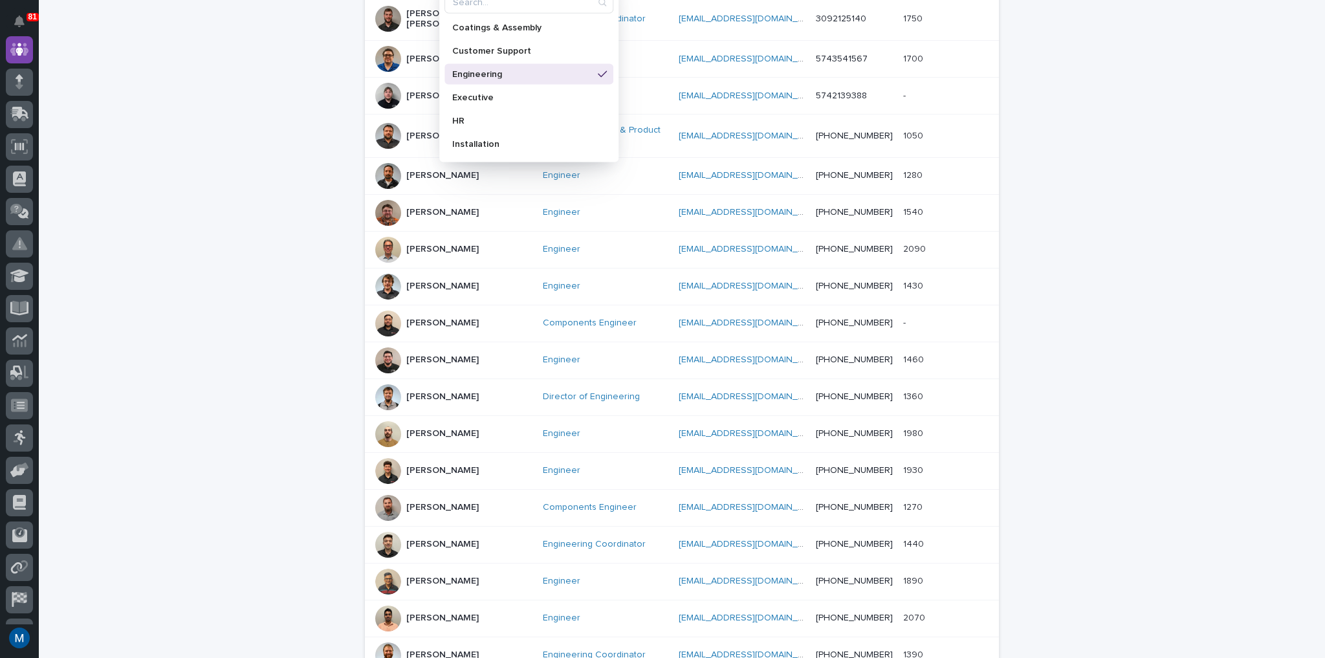
click at [269, 320] on div "Loading... Saving… Loading... Saving… 20 Employees People supervisor department…" at bounding box center [682, 310] width 1287 height 1096
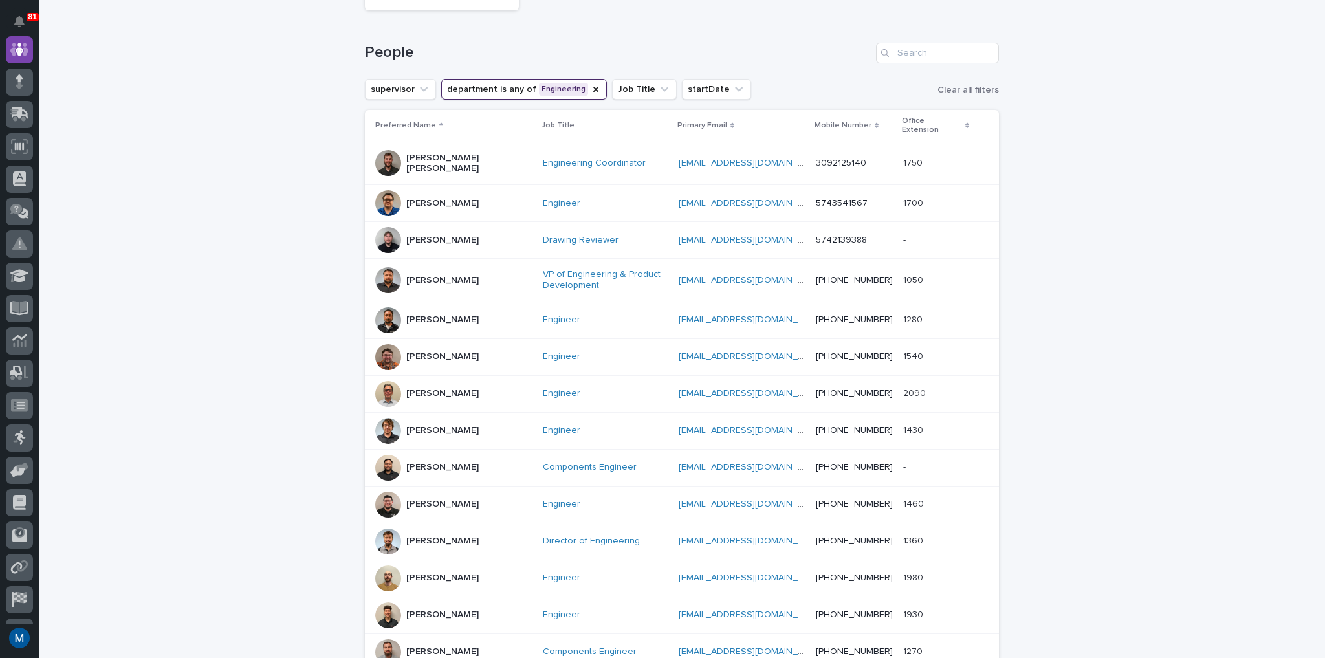
scroll to position [166, 0]
click at [217, 216] on div "Loading... Saving… Loading... Saving… 20 Employees People supervisor department…" at bounding box center [682, 455] width 1287 height 1096
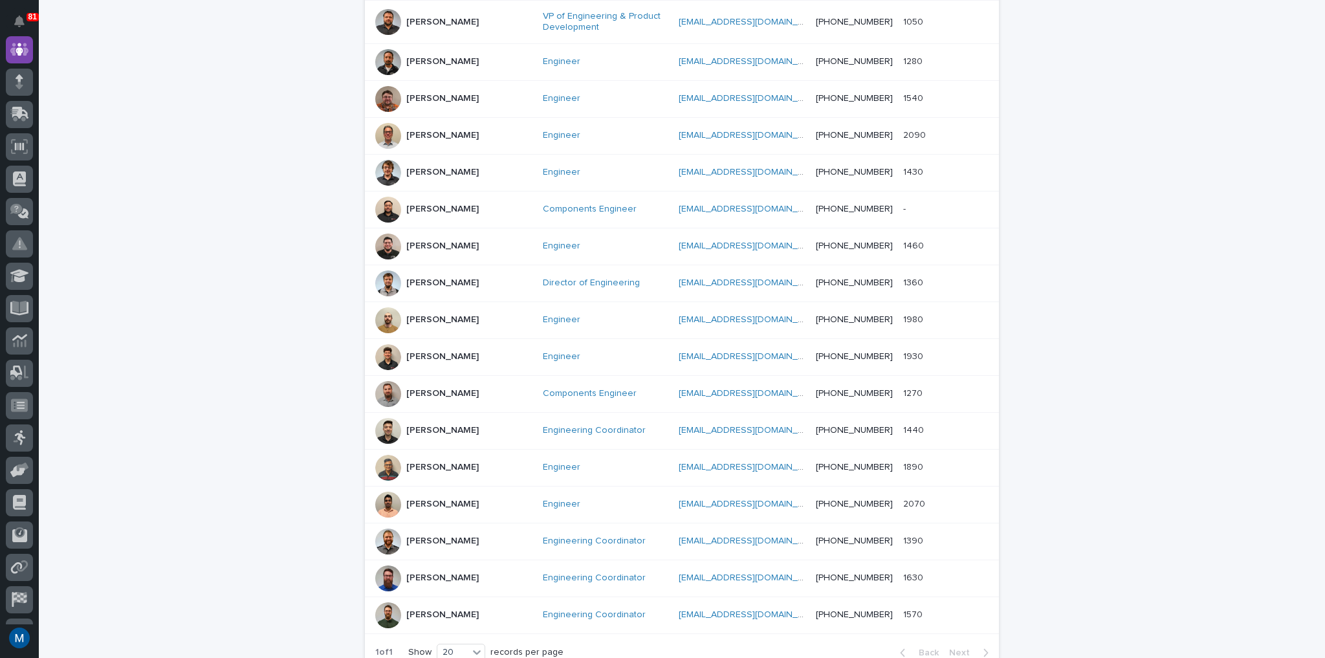
scroll to position [373, 0]
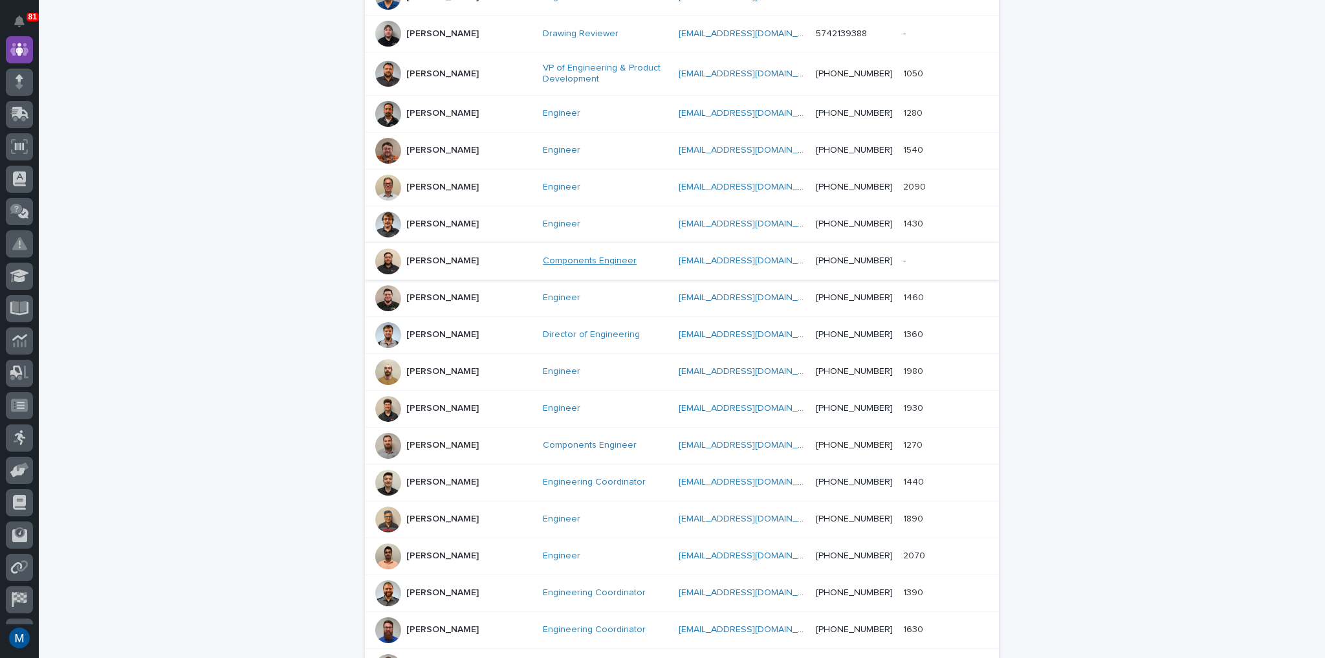
click at [543, 256] on link "Components Engineer" at bounding box center [590, 261] width 94 height 11
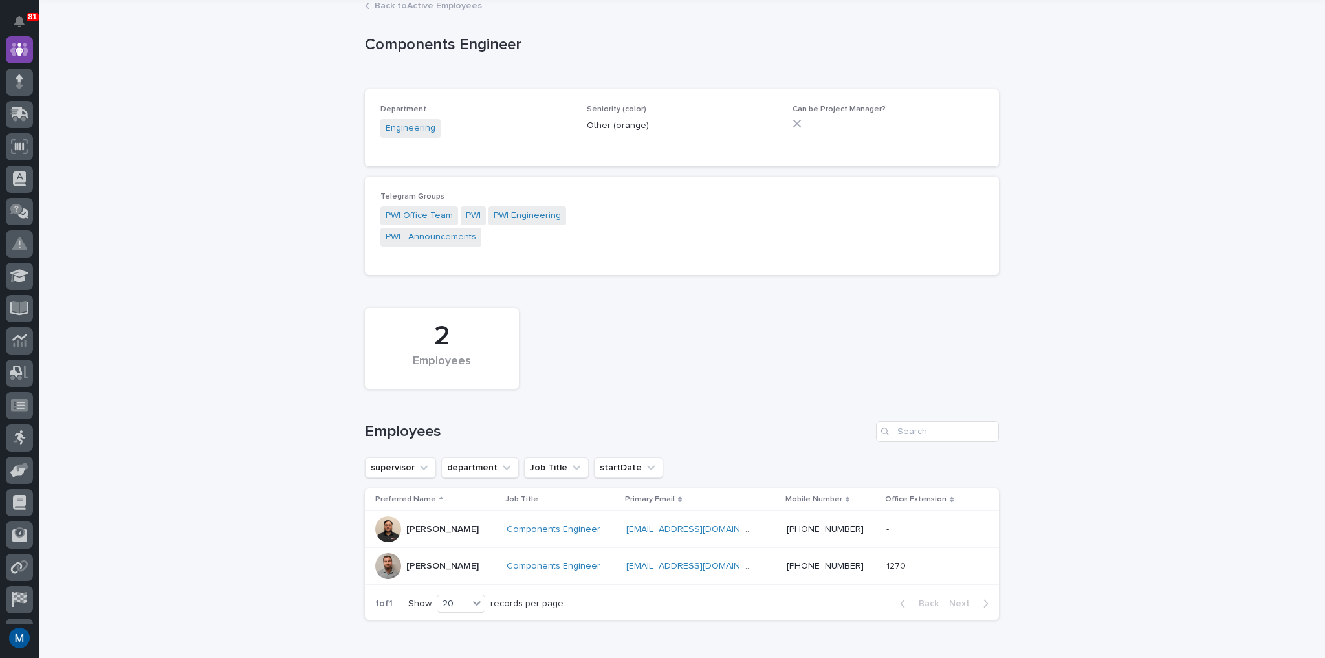
scroll to position [120, 0]
